Goal: Information Seeking & Learning: Check status

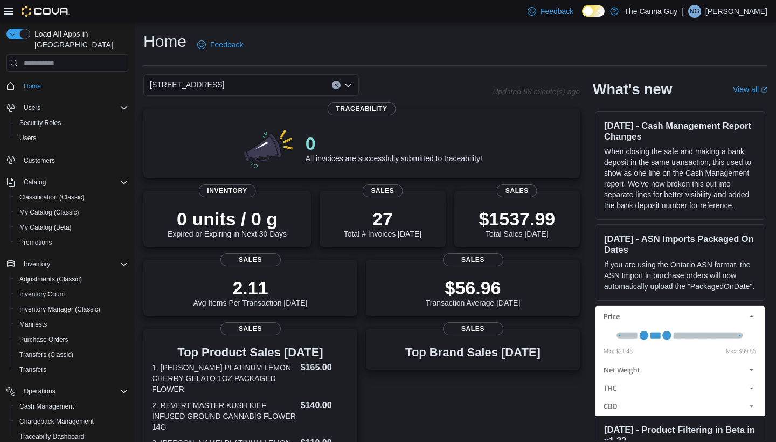
click at [451, 217] on div "0 units / 0 g Expired or Expiring in Next 30 Days Inventory 27 Total # Invoices…" at bounding box center [361, 219] width 437 height 56
click at [484, 205] on div "$1537.99 Total Sales Today" at bounding box center [517, 220] width 108 height 35
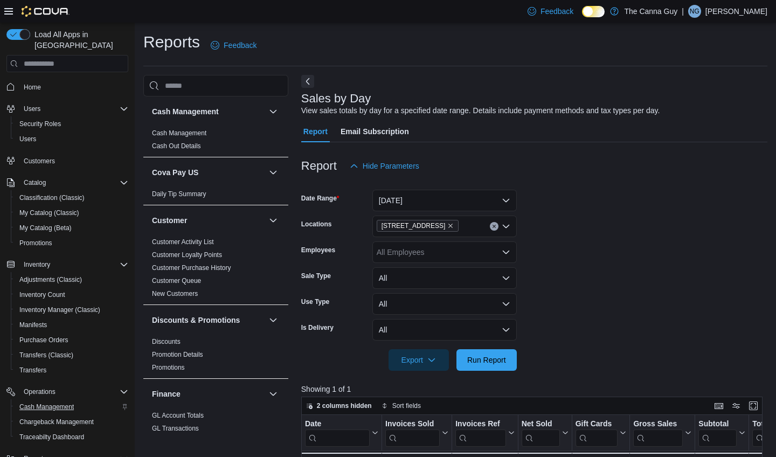
click at [44, 403] on span "Cash Management" at bounding box center [46, 407] width 54 height 9
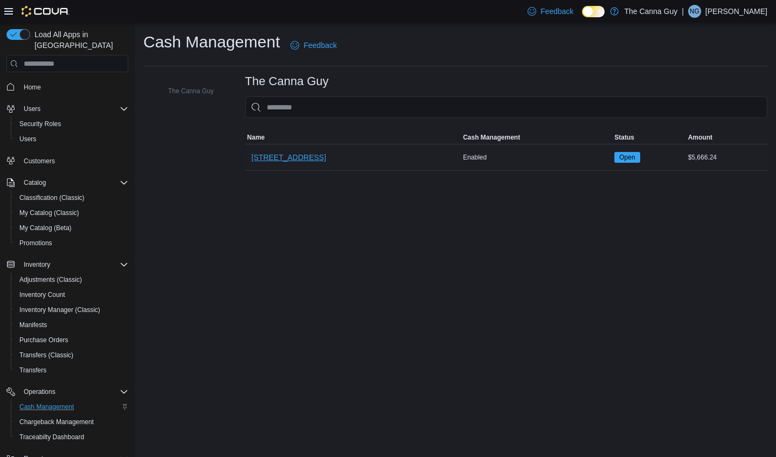
click at [286, 160] on span "[STREET_ADDRESS]" at bounding box center [289, 157] width 74 height 11
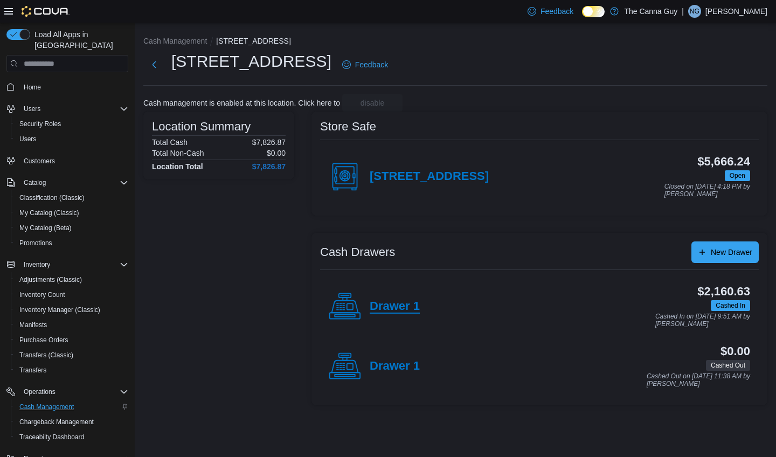
click at [396, 305] on h4 "Drawer 1" at bounding box center [395, 307] width 50 height 14
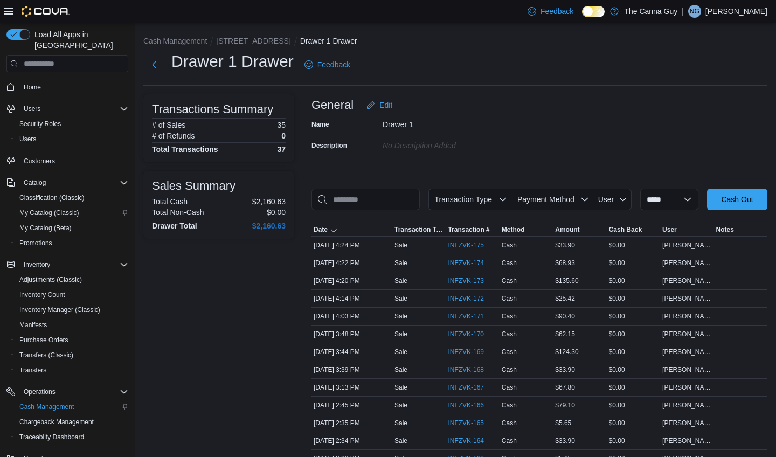
click at [57, 209] on span "My Catalog (Classic)" at bounding box center [49, 213] width 60 height 9
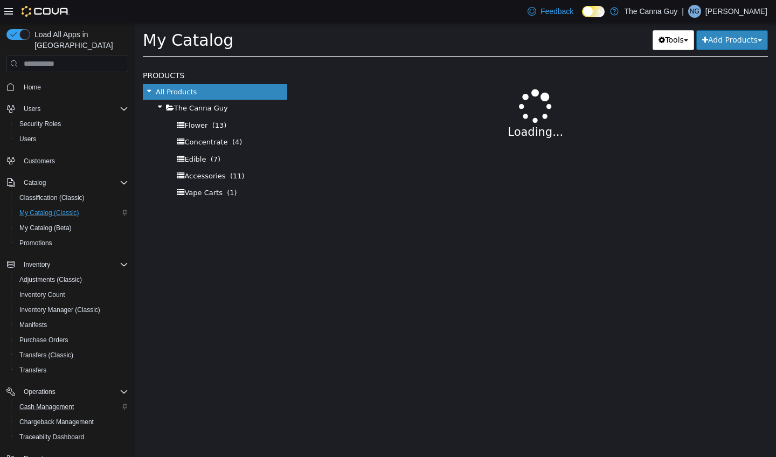
select select "**********"
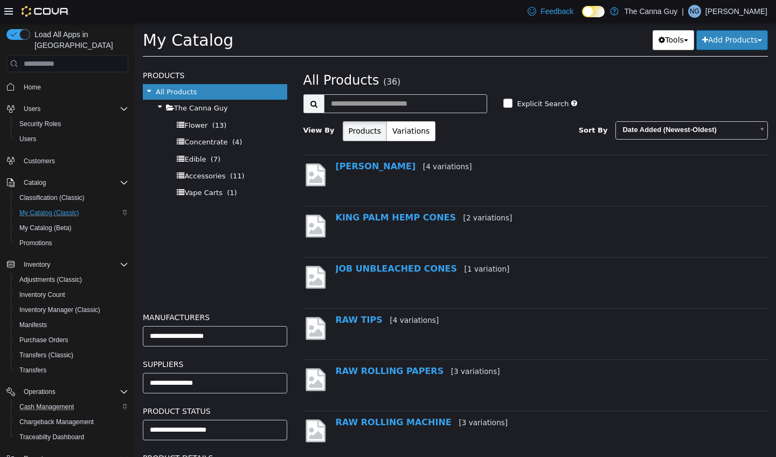
click at [203, 129] on div "Flower (13)" at bounding box center [215, 125] width 144 height 17
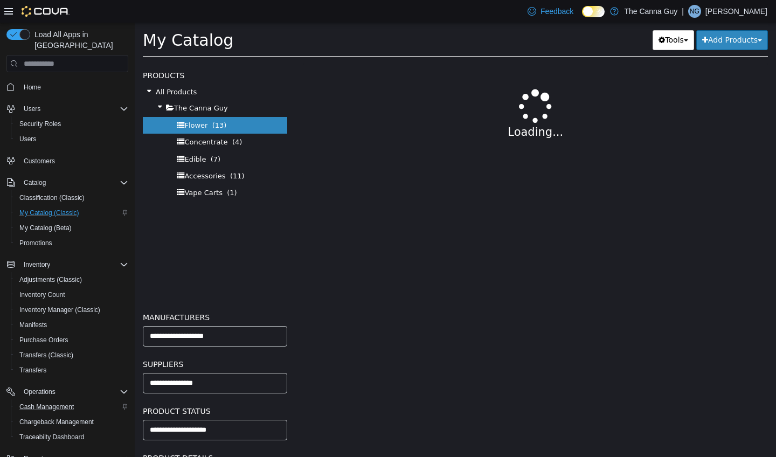
select select "**********"
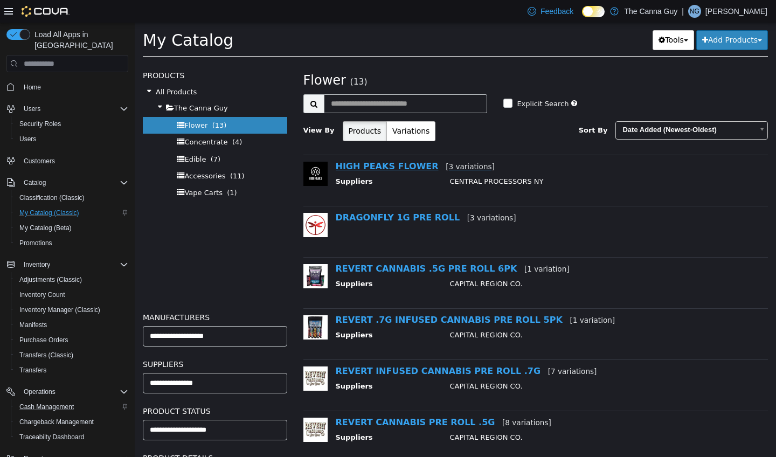
click at [366, 165] on link "HIGH PEAKS FLOWER [3 variations]" at bounding box center [415, 166] width 159 height 10
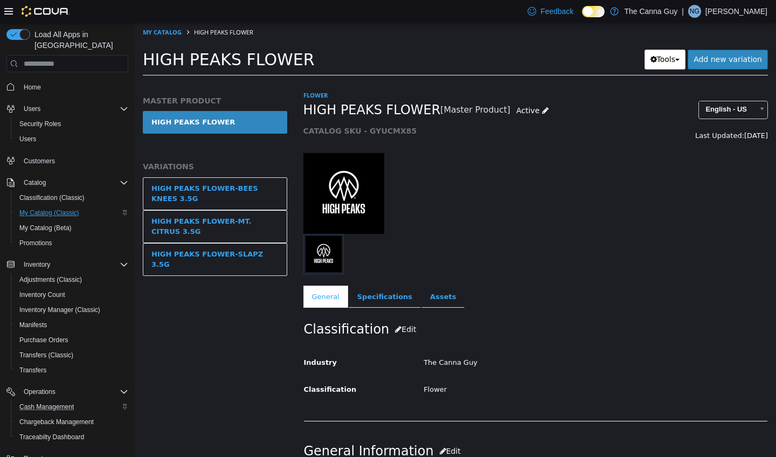
click at [230, 123] on link "HIGH PEAKS FLOWER" at bounding box center [215, 122] width 144 height 23
click at [438, 304] on link "Assets" at bounding box center [443, 297] width 43 height 23
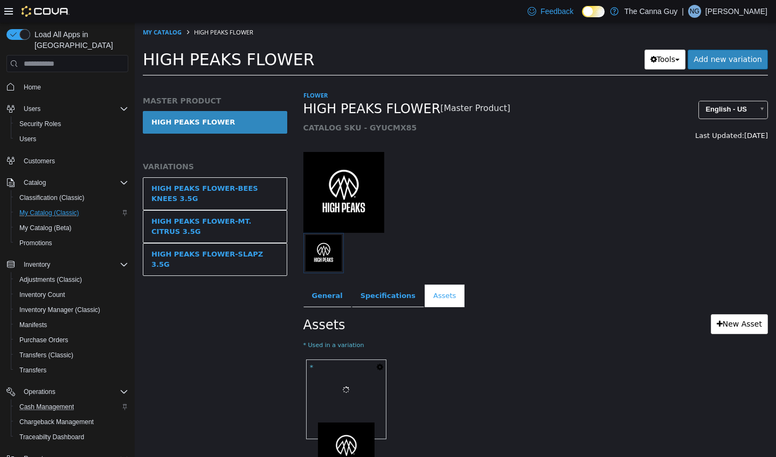
click at [377, 369] on icon "button" at bounding box center [380, 367] width 6 height 8
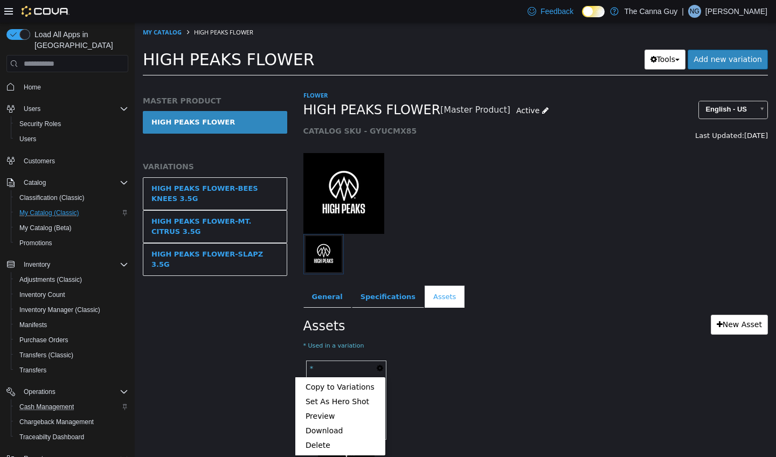
click at [455, 367] on div "* Copy to Variations Set As Hero Shot Preview Download Delete Image.jpeg" at bounding box center [536, 405] width 465 height 94
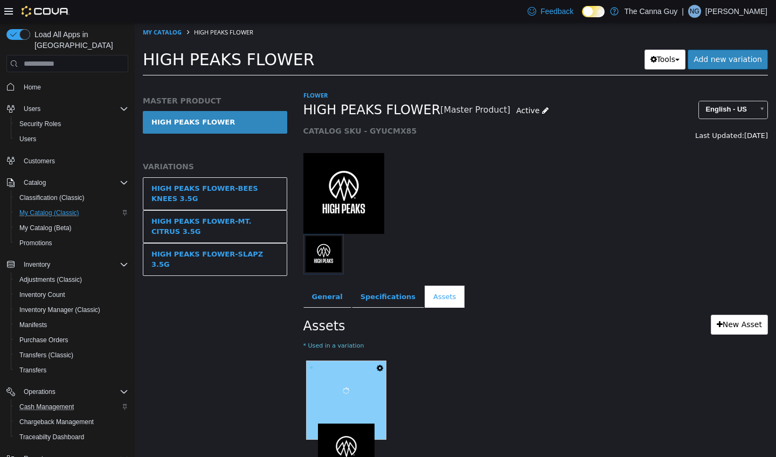
click at [343, 430] on img at bounding box center [346, 452] width 57 height 57
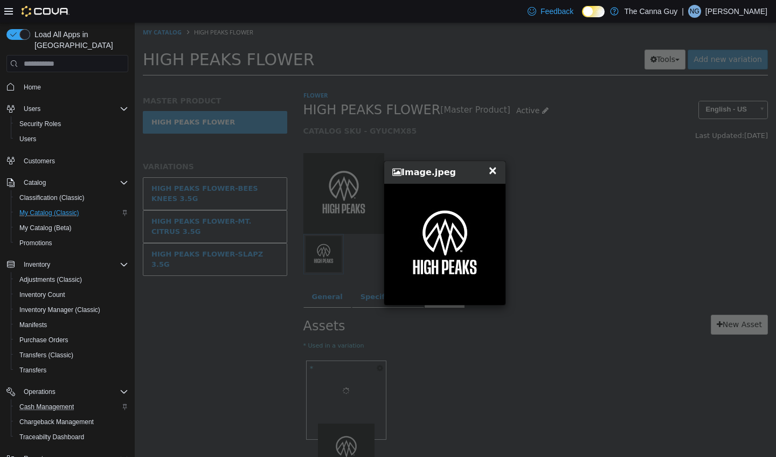
click at [553, 179] on div "× Close Image.jpeg" at bounding box center [446, 234] width 622 height 422
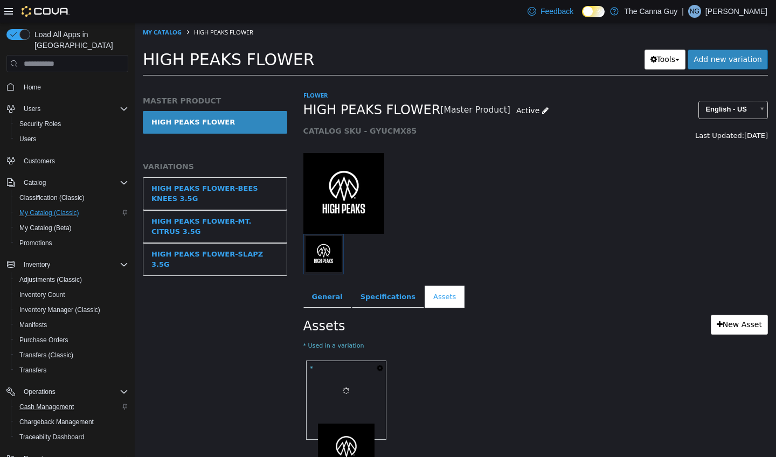
click at [378, 368] on icon "button" at bounding box center [380, 368] width 6 height 8
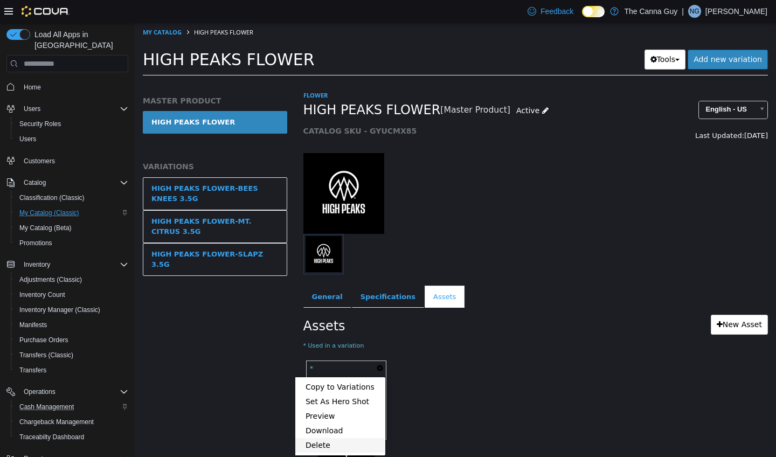
click at [331, 442] on link "Delete" at bounding box center [340, 445] width 91 height 15
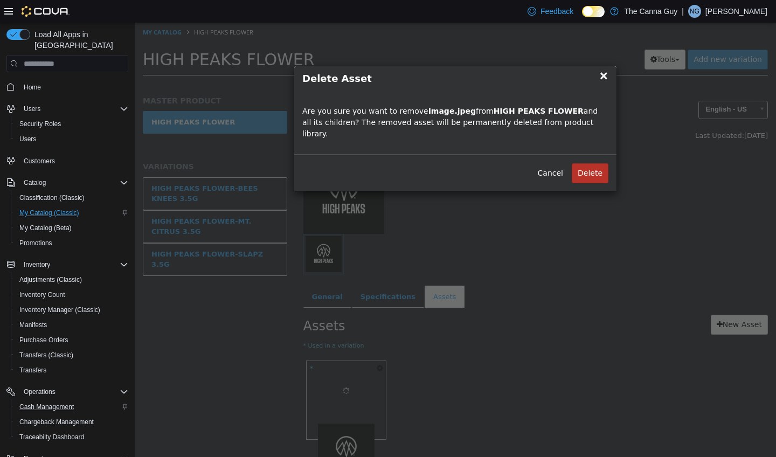
click at [595, 163] on button "Delete" at bounding box center [590, 173] width 37 height 20
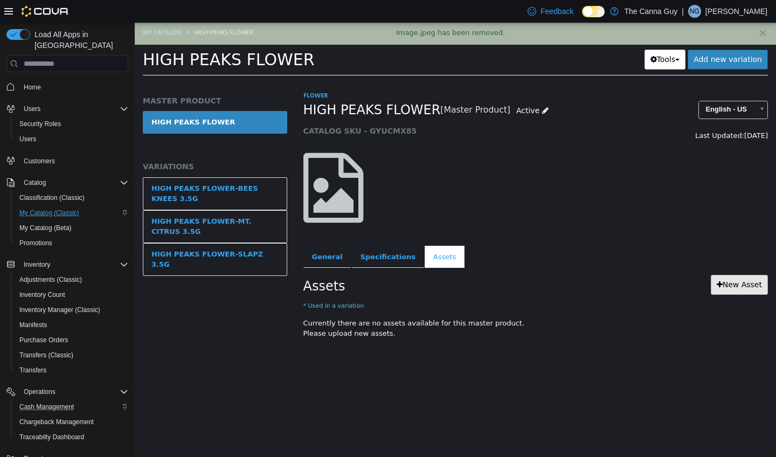
click at [729, 292] on link "New Asset" at bounding box center [739, 285] width 57 height 20
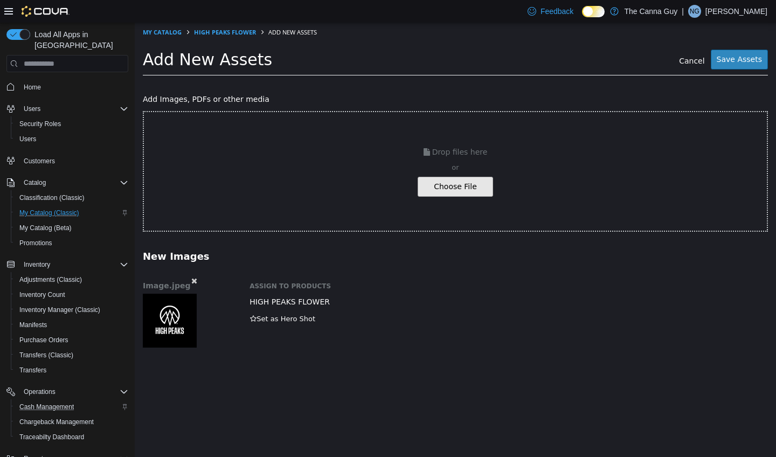
click at [743, 65] on button "Save Assets" at bounding box center [739, 60] width 57 height 20
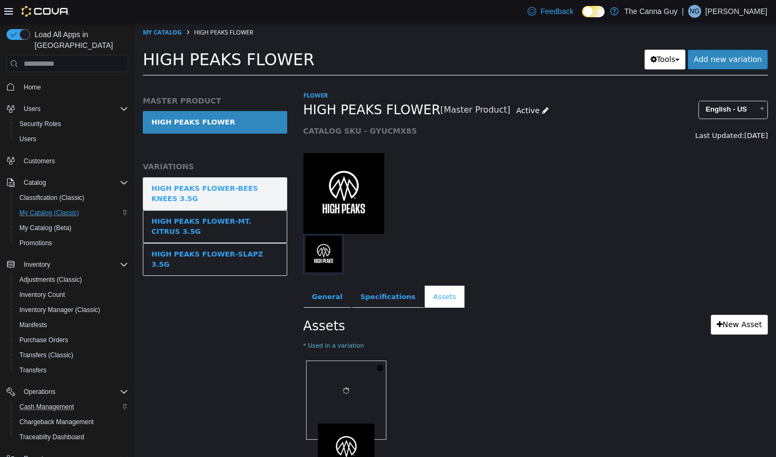
click at [215, 199] on div "HIGH PEAKS FLOWER-BEES KNEES 3.5G" at bounding box center [214, 193] width 127 height 21
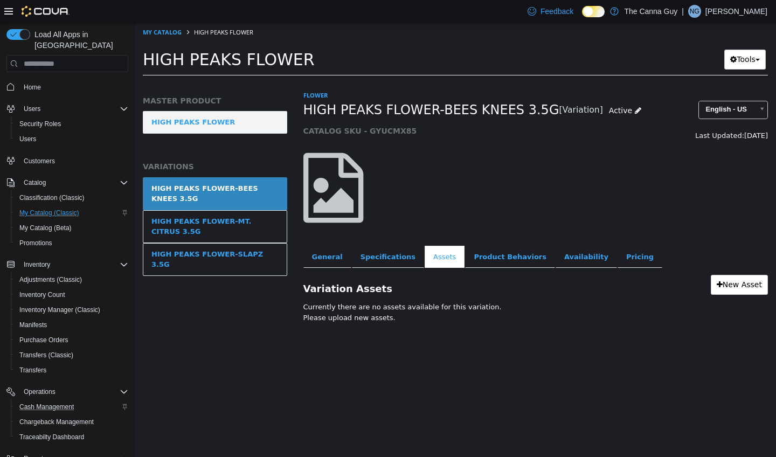
click at [229, 119] on link "HIGH PEAKS FLOWER" at bounding box center [215, 122] width 144 height 23
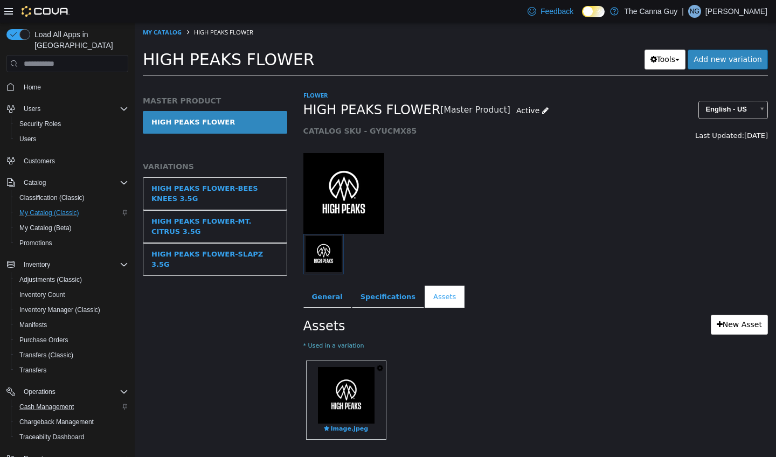
click at [42, 403] on span "Cash Management" at bounding box center [46, 407] width 54 height 9
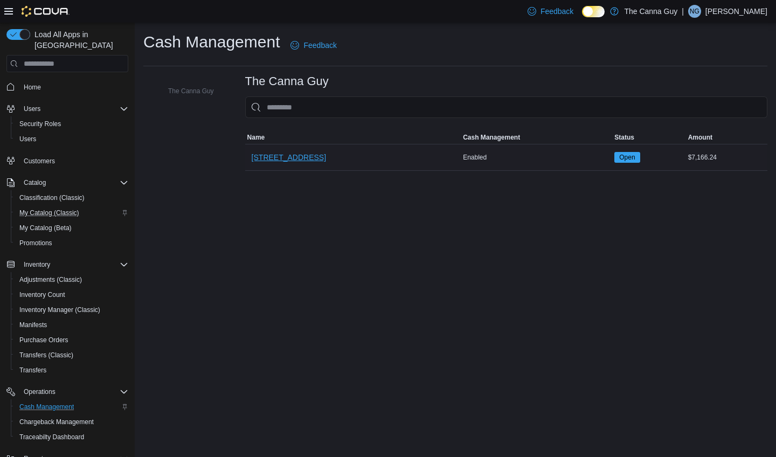
click at [273, 158] on span "[STREET_ADDRESS]" at bounding box center [289, 157] width 74 height 11
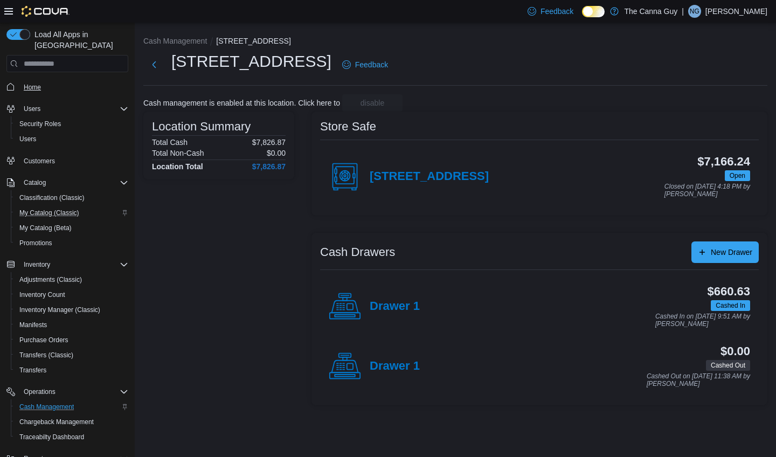
click at [35, 83] on span "Home" at bounding box center [32, 87] width 17 height 9
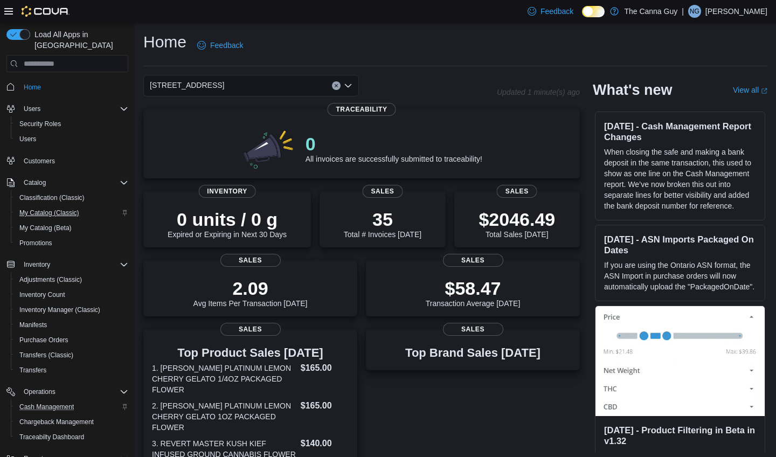
click at [54, 209] on span "My Catalog (Classic)" at bounding box center [49, 213] width 60 height 9
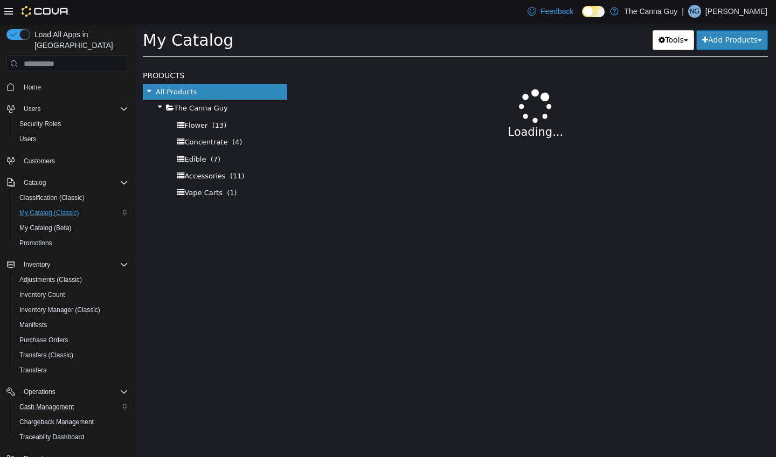
select select "**********"
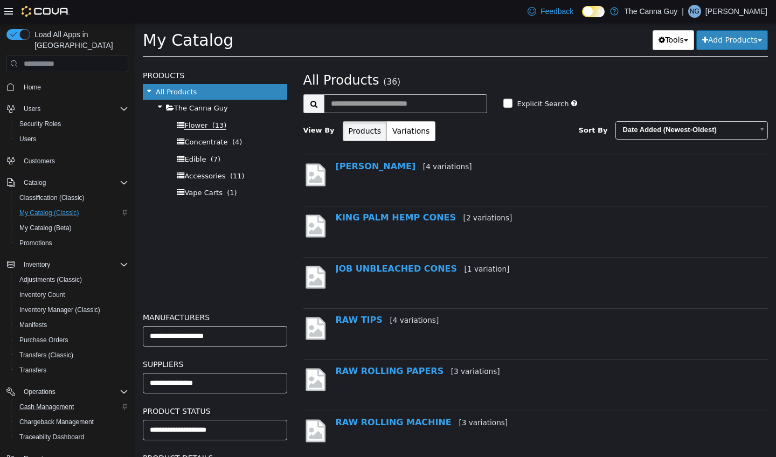
click at [209, 125] on span "Flower (13)" at bounding box center [205, 125] width 42 height 9
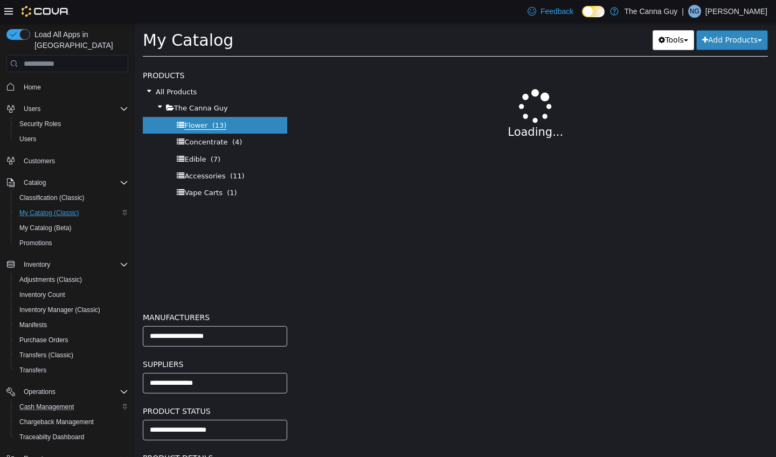
select select "**********"
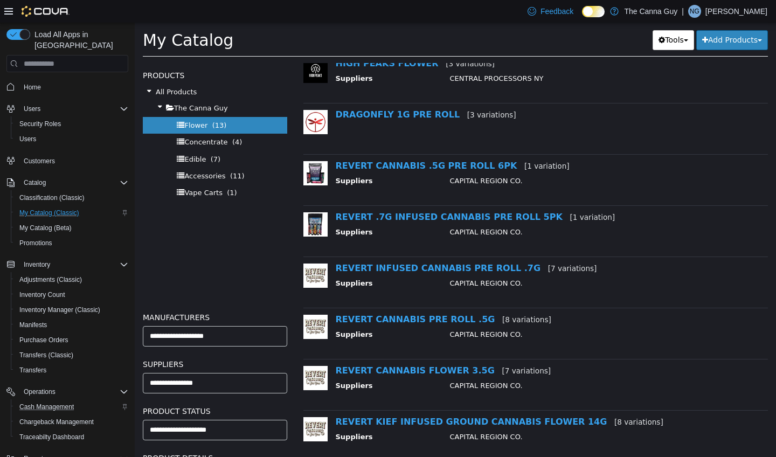
scroll to position [105, 0]
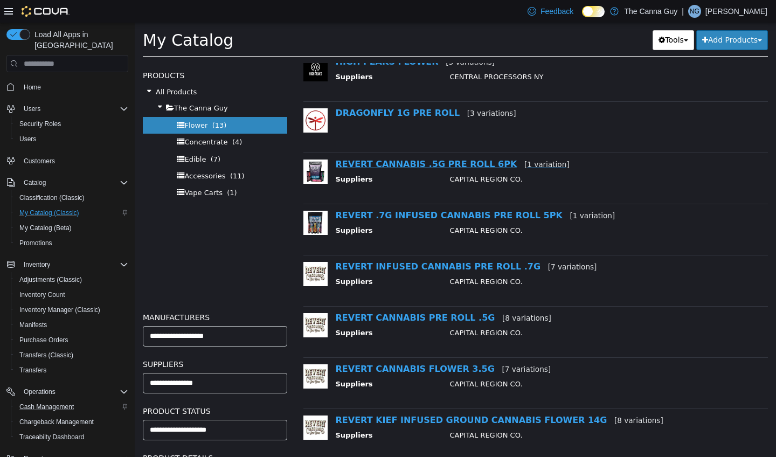
click at [415, 166] on link "REVERT CANNABIS .5G PRE ROLL 6PK [1 variation]" at bounding box center [453, 164] width 234 height 10
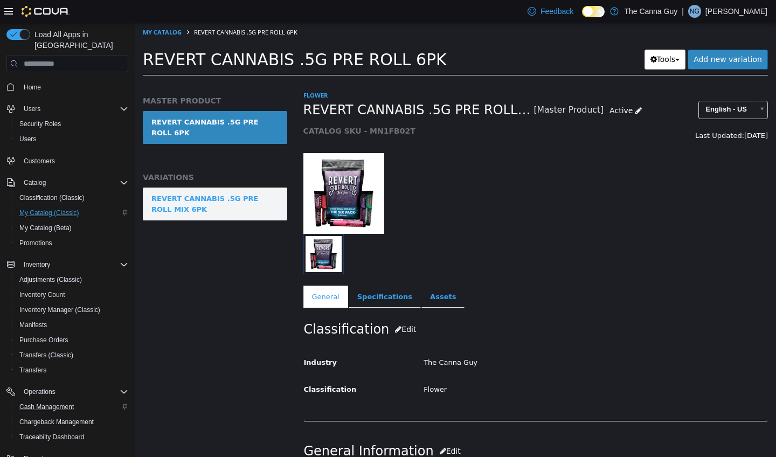
click at [256, 195] on div "REVERT CANNABIS .5G PRE ROLL MIX 6PK" at bounding box center [214, 204] width 127 height 21
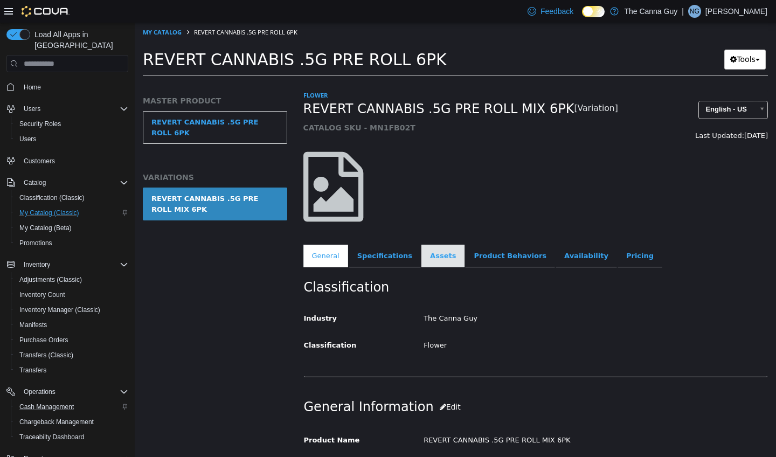
click at [446, 260] on link "Assets" at bounding box center [443, 256] width 43 height 23
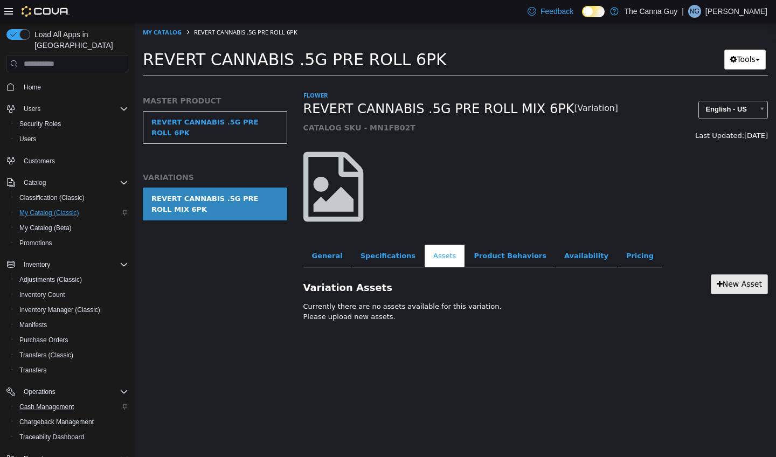
click at [743, 285] on link "New Asset" at bounding box center [739, 284] width 57 height 20
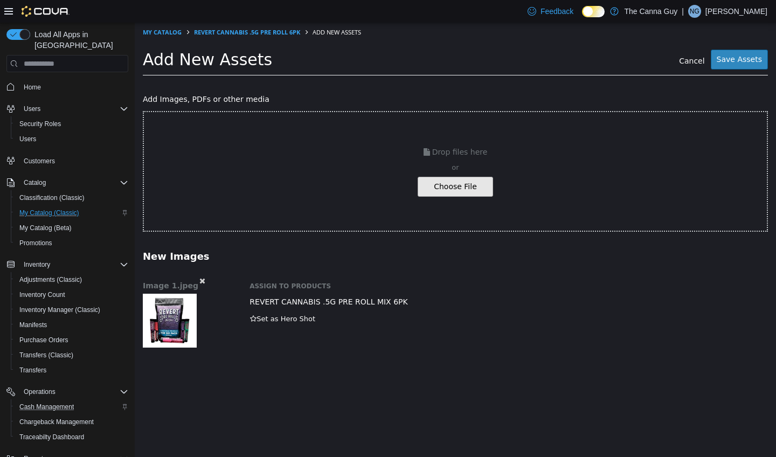
click at [749, 59] on button "Save Assets" at bounding box center [739, 60] width 57 height 20
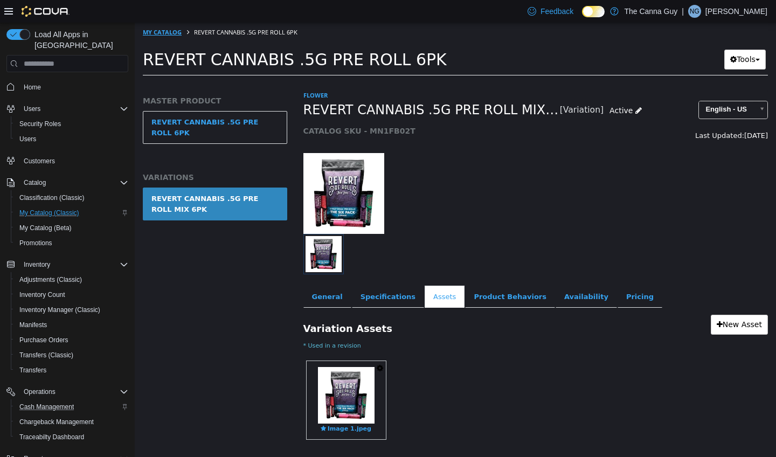
click at [169, 33] on link "My Catalog" at bounding box center [162, 32] width 39 height 8
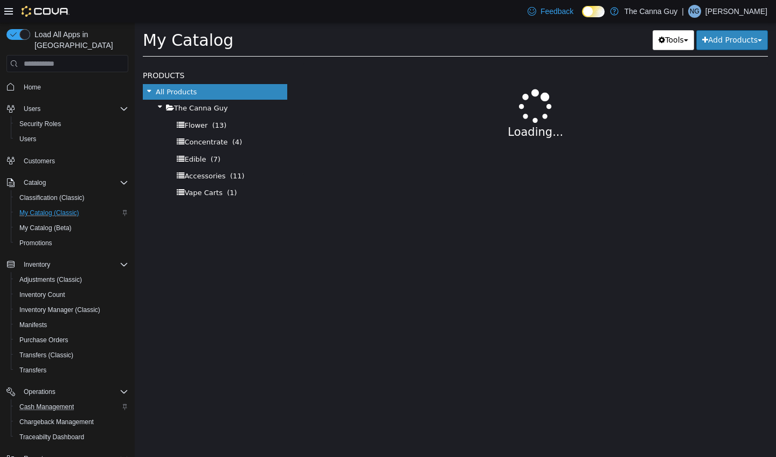
select select "**********"
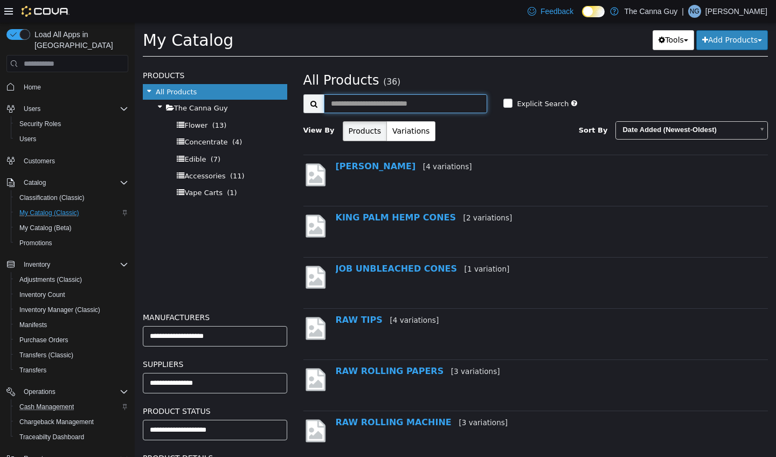
click at [388, 107] on input "text" at bounding box center [406, 103] width 164 height 19
type input "***"
select select "**********"
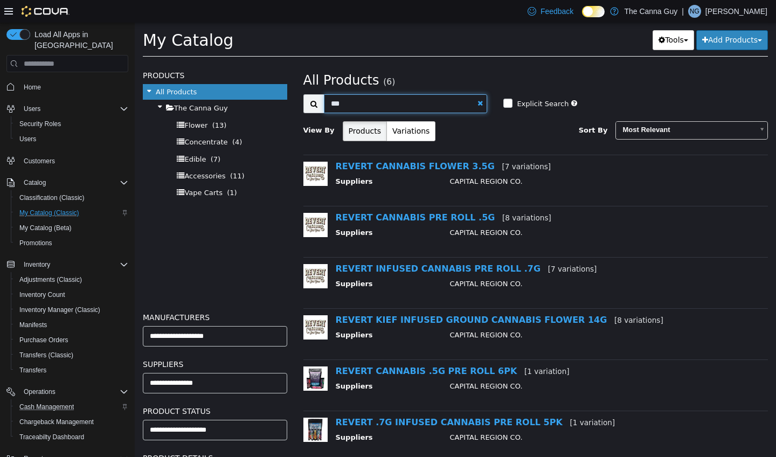
click at [353, 104] on input "***" at bounding box center [406, 103] width 164 height 19
select select "**********"
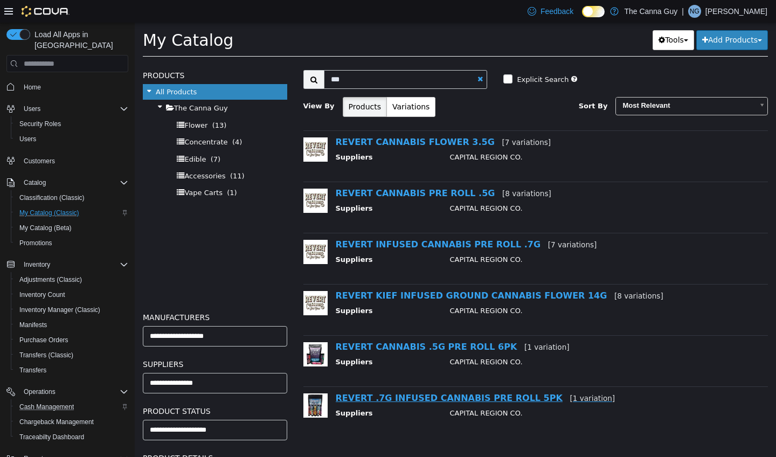
click at [423, 395] on link "REVERT .7G INFUSED CANNABIS PRE ROLL 5PK [1 variation]" at bounding box center [476, 398] width 280 height 10
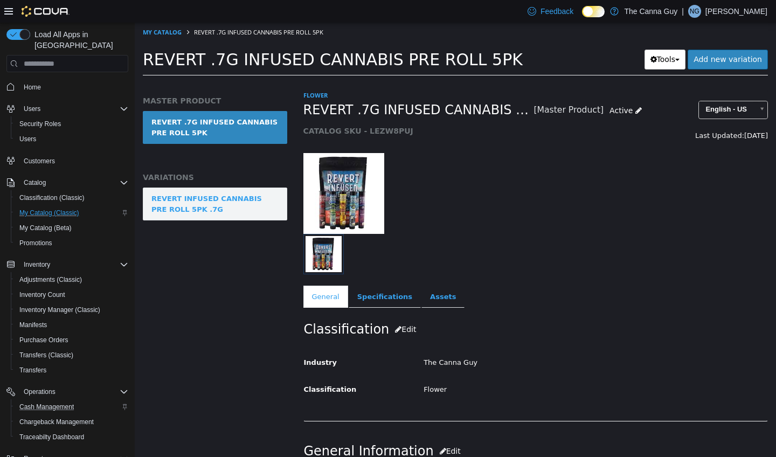
click at [230, 201] on div "REVERT INFUSED CANNABIS PRE ROLL 5PK .7G" at bounding box center [214, 204] width 127 height 21
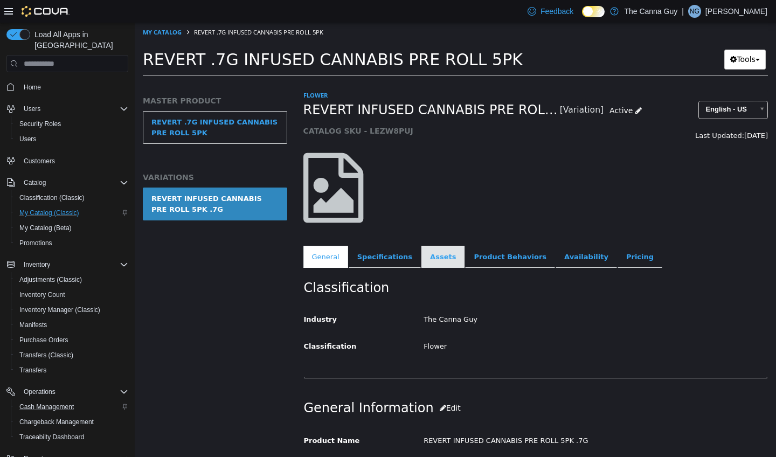
click at [432, 257] on link "Assets" at bounding box center [443, 257] width 43 height 23
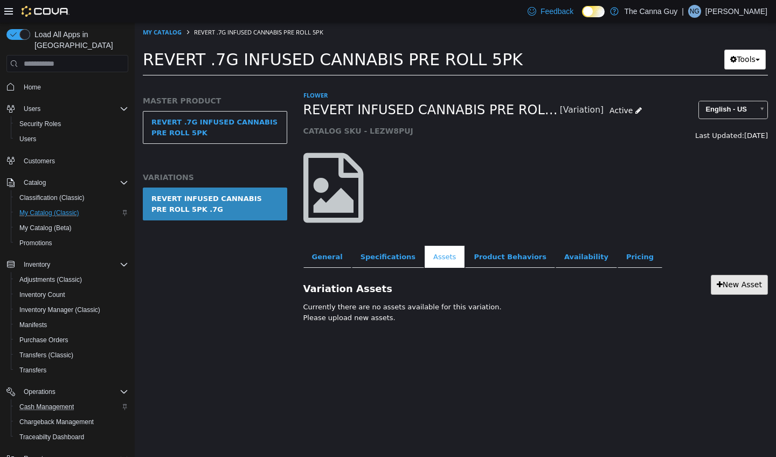
click at [731, 284] on link "New Asset" at bounding box center [739, 285] width 57 height 20
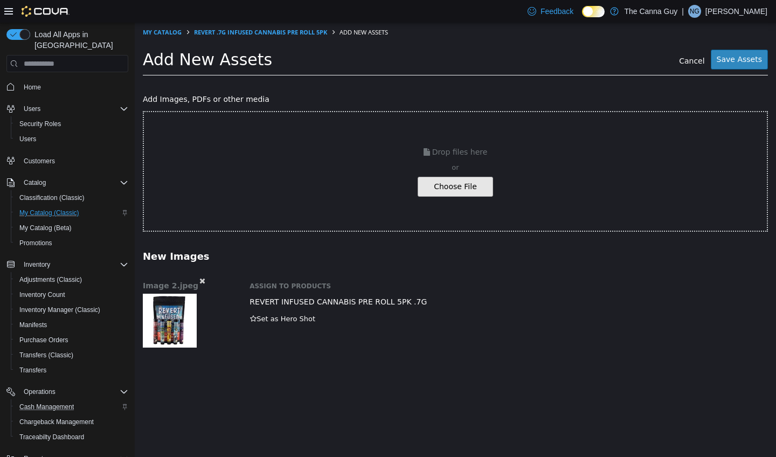
click at [744, 61] on button "Save Assets" at bounding box center [739, 60] width 57 height 20
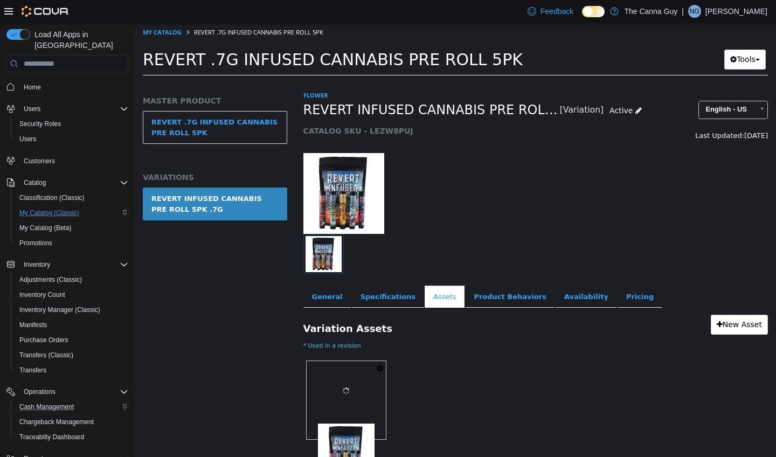
click at [377, 370] on icon "button" at bounding box center [380, 368] width 6 height 8
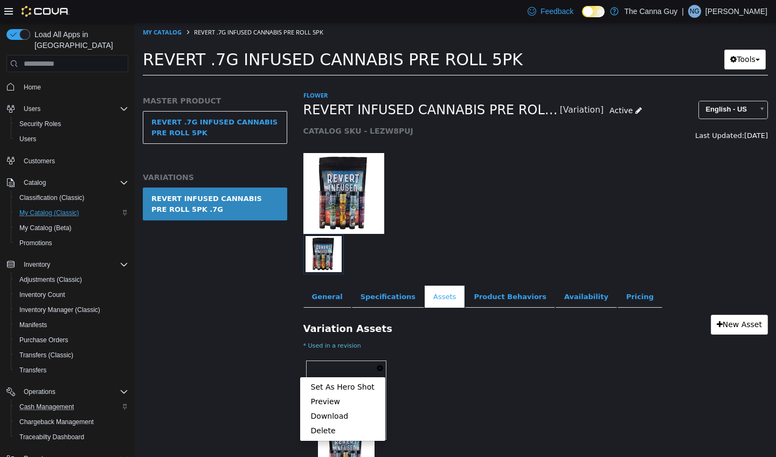
click at [445, 403] on div "Set As Hero Shot Preview Download Delete Image 2.jpeg" at bounding box center [536, 405] width 465 height 94
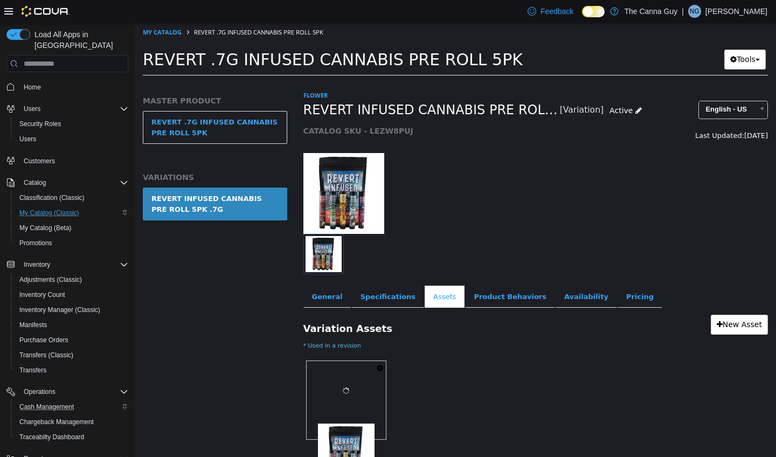
click at [497, 368] on div "Set As Hero Shot Preview Download Delete Image 2.jpeg" at bounding box center [536, 405] width 465 height 94
click at [395, 298] on link "Specifications" at bounding box center [388, 297] width 72 height 23
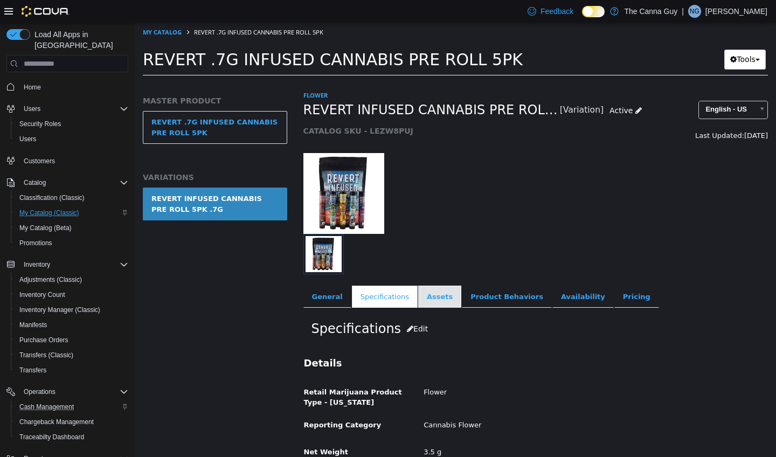
click at [436, 299] on link "Assets" at bounding box center [439, 297] width 43 height 23
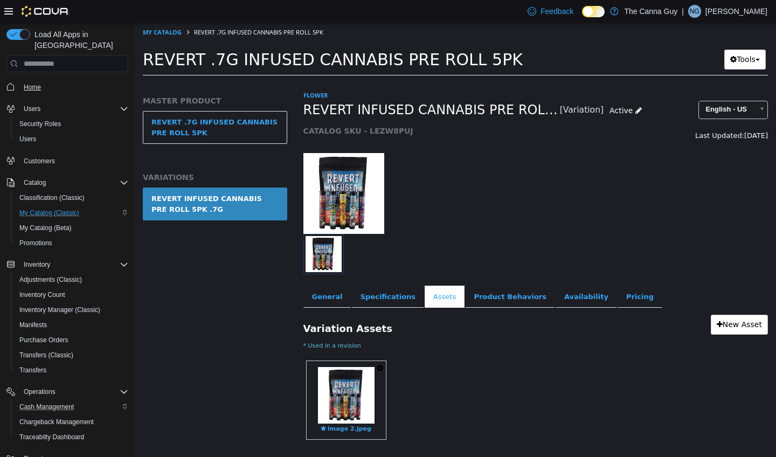
click at [38, 83] on span "Home" at bounding box center [32, 87] width 17 height 9
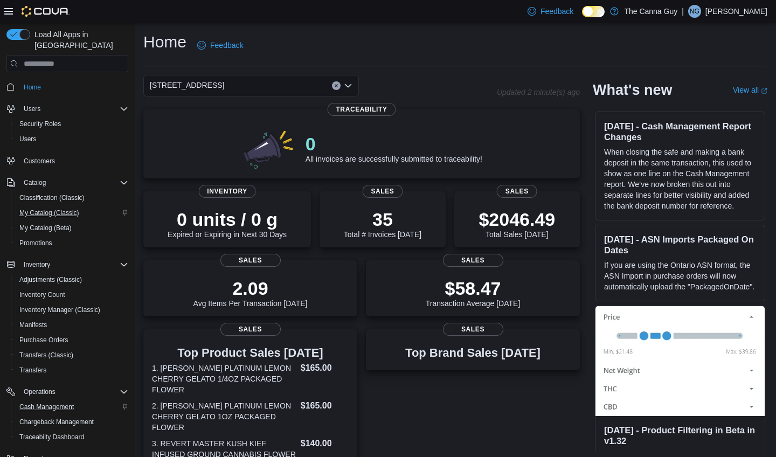
click at [49, 209] on span "My Catalog (Classic)" at bounding box center [49, 213] width 60 height 9
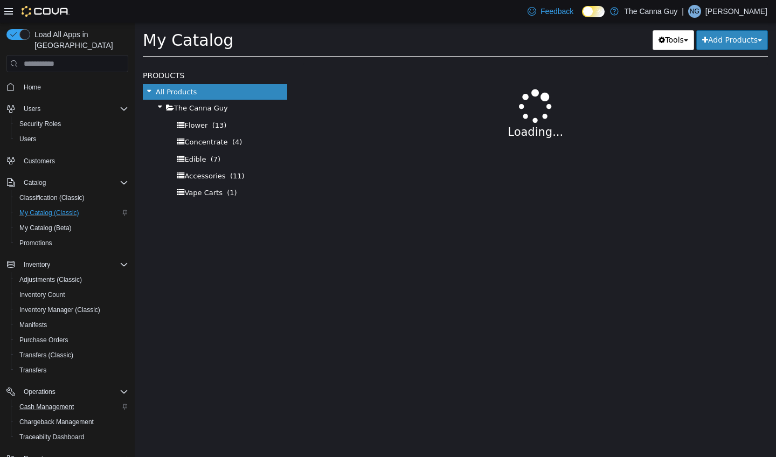
select select "**********"
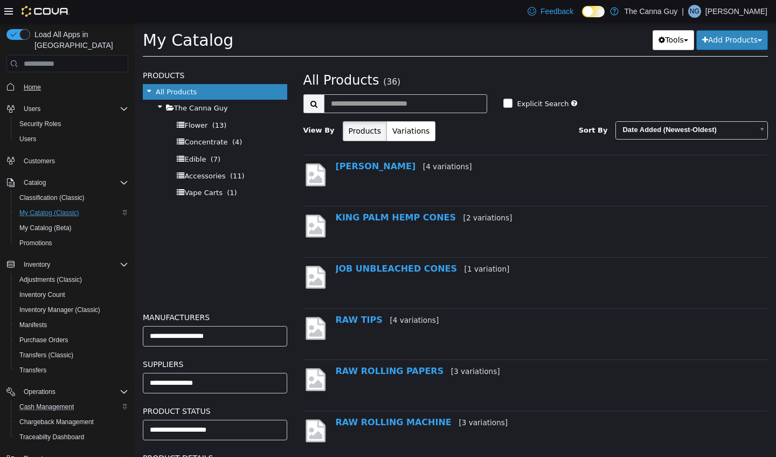
click at [39, 83] on span "Home" at bounding box center [32, 87] width 17 height 9
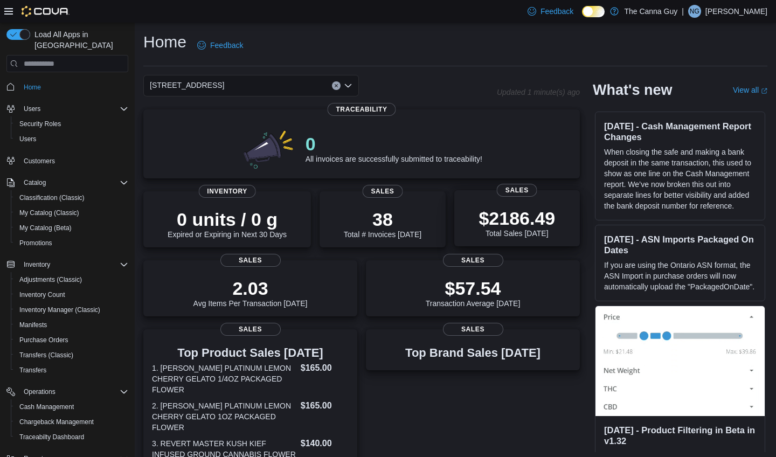
click at [460, 222] on div "$2186.49 Total Sales Today Sales" at bounding box center [517, 218] width 126 height 56
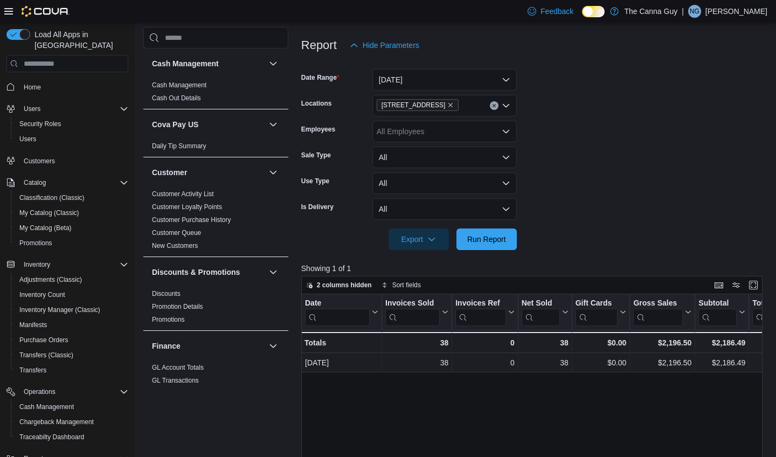
scroll to position [121, 0]
click at [30, 83] on span "Home" at bounding box center [32, 87] width 17 height 9
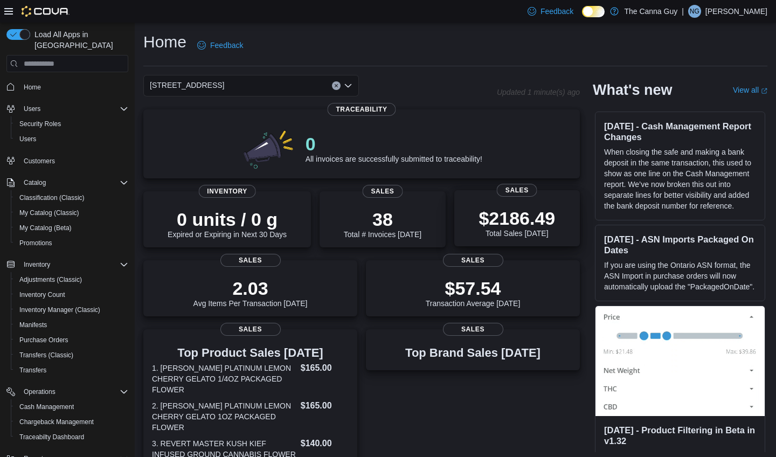
click at [476, 240] on div "$2186.49 Total Sales Today Sales" at bounding box center [517, 218] width 126 height 56
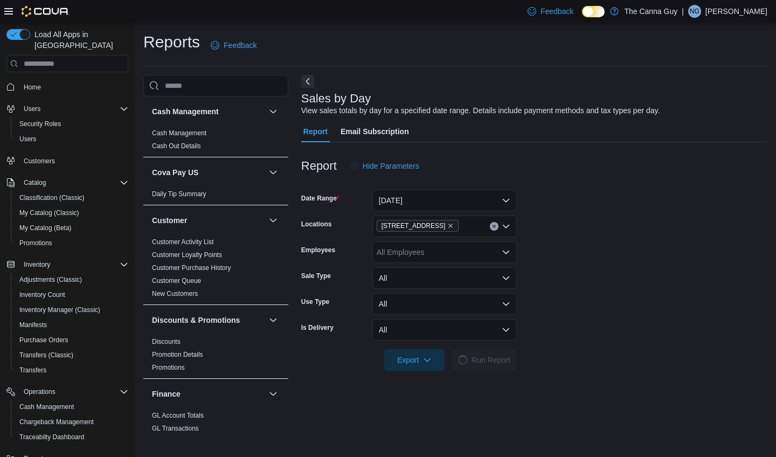
scroll to position [24, 0]
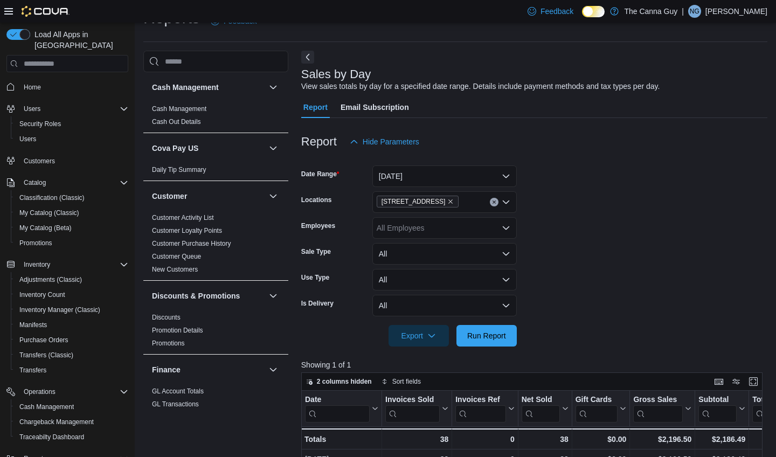
click at [506, 175] on button "[DATE]" at bounding box center [445, 177] width 144 height 22
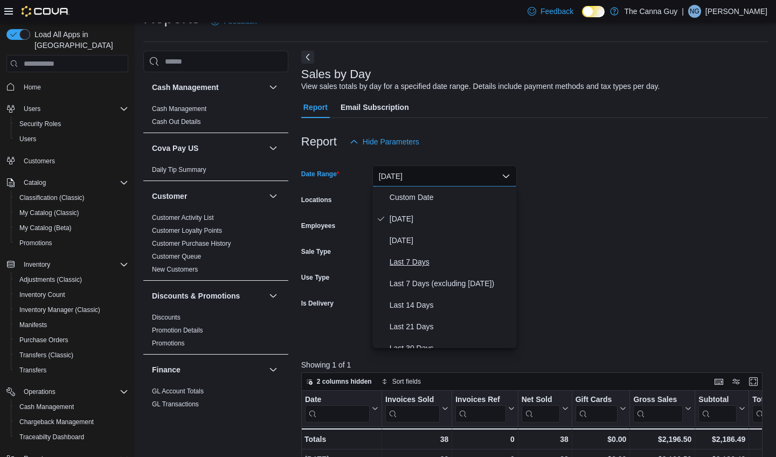
click at [437, 261] on span "Last 7 Days" at bounding box center [451, 262] width 123 height 13
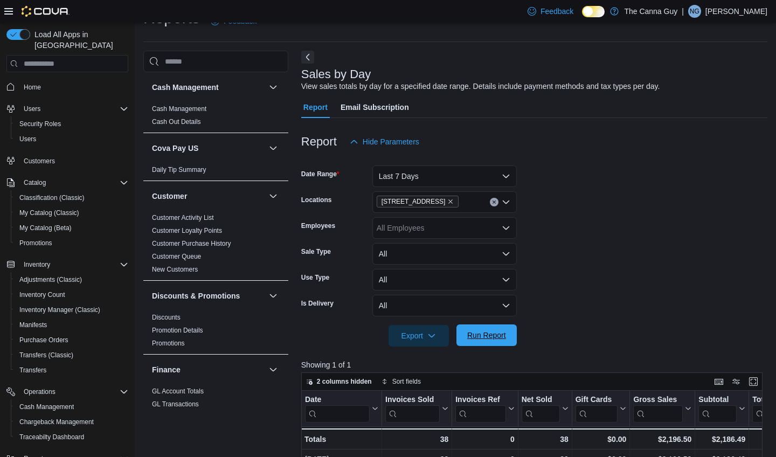
click at [497, 334] on span "Run Report" at bounding box center [486, 335] width 39 height 11
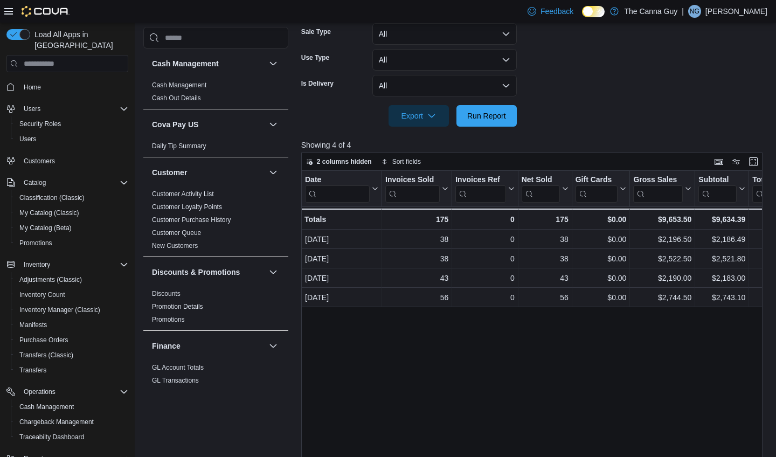
scroll to position [245, 0]
